Goal: Task Accomplishment & Management: Complete application form

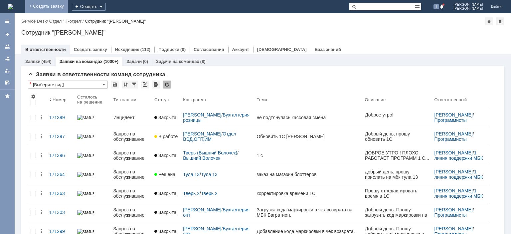
click at [68, 8] on link "+ Создать заявку" at bounding box center [46, 6] width 43 height 13
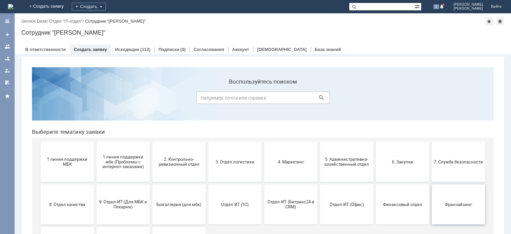
click at [457, 201] on button "Франчайзинг" at bounding box center [458, 204] width 53 height 40
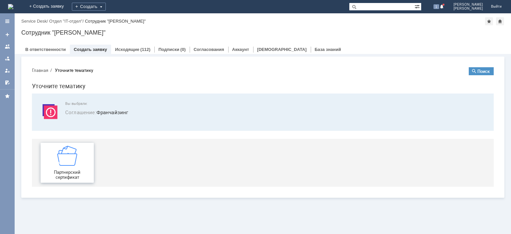
click at [62, 166] on div "Партнерский сертификат" at bounding box center [67, 163] width 49 height 34
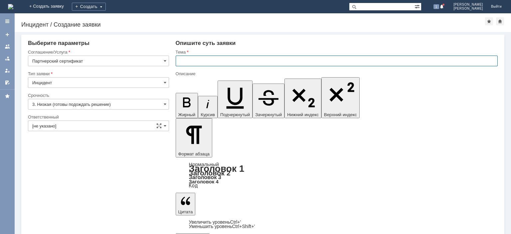
click at [215, 58] on input "text" at bounding box center [337, 61] width 322 height 11
type input "Погашение сертфиката"
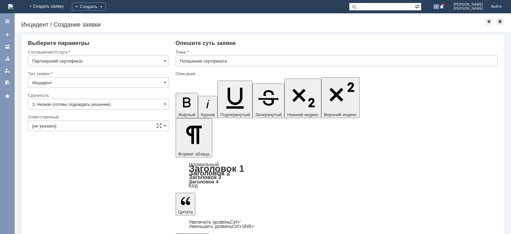
scroll to position [77, 3]
